Goal: Task Accomplishment & Management: Manage account settings

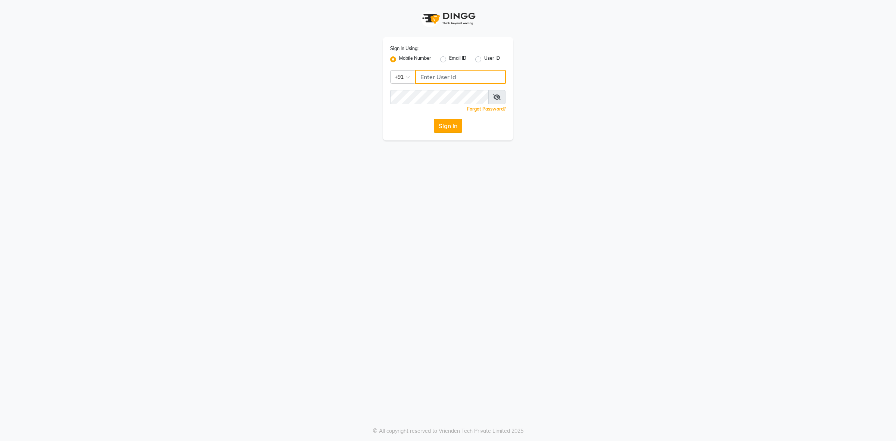
type input "9011299777"
click at [462, 121] on button "Sign In" at bounding box center [448, 126] width 28 height 14
